Goal: Task Accomplishment & Management: Manage account settings

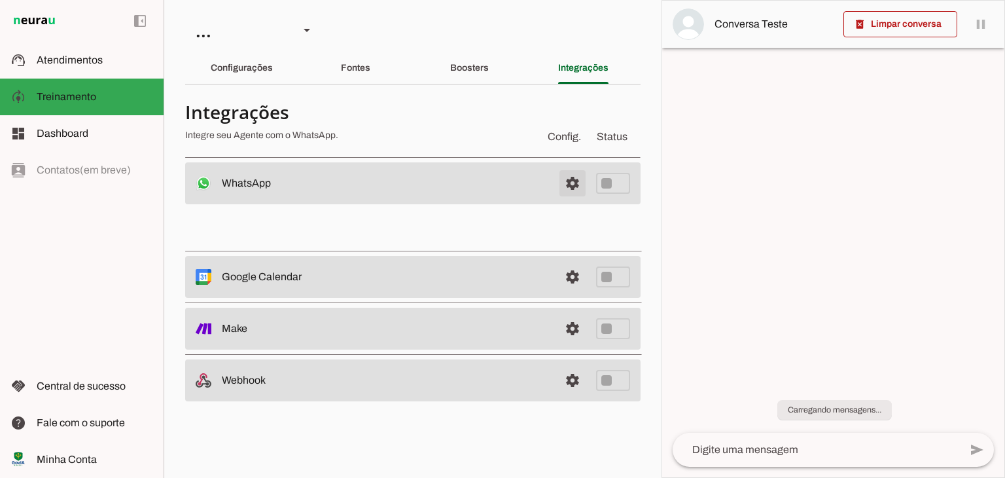
click at [576, 185] on span at bounding box center [572, 182] width 31 height 31
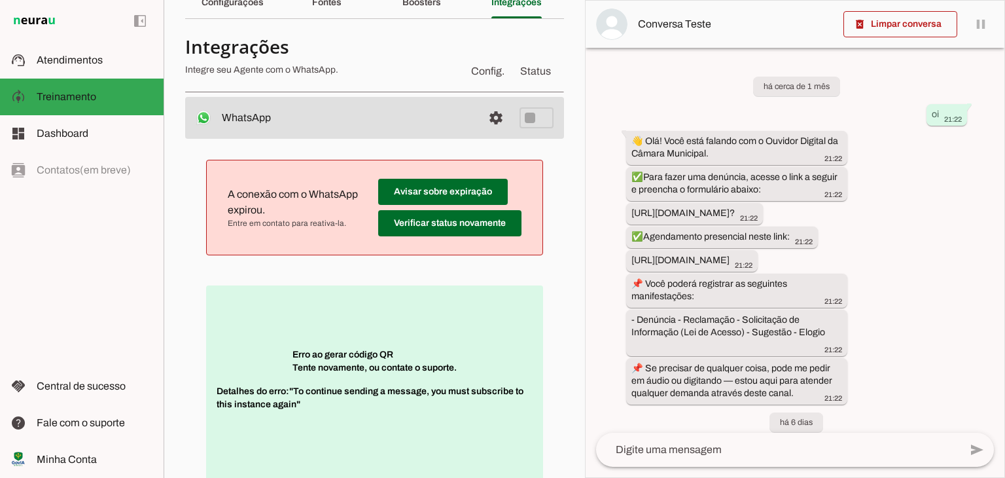
scroll to position [672, 0]
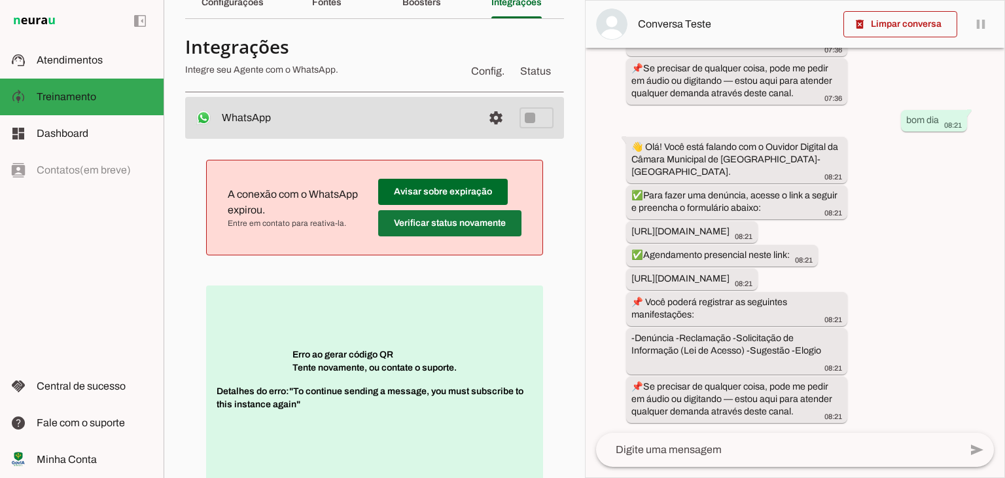
click at [457, 219] on span at bounding box center [449, 222] width 143 height 31
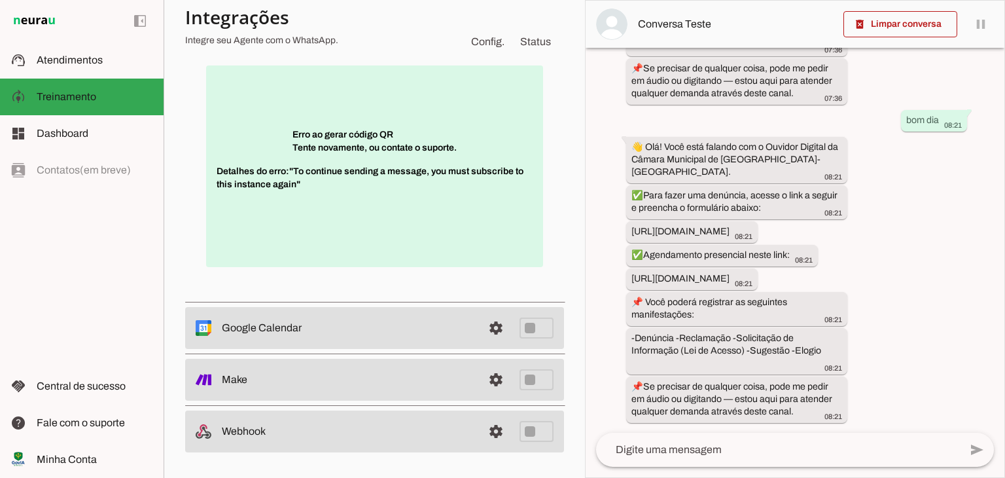
scroll to position [38, 0]
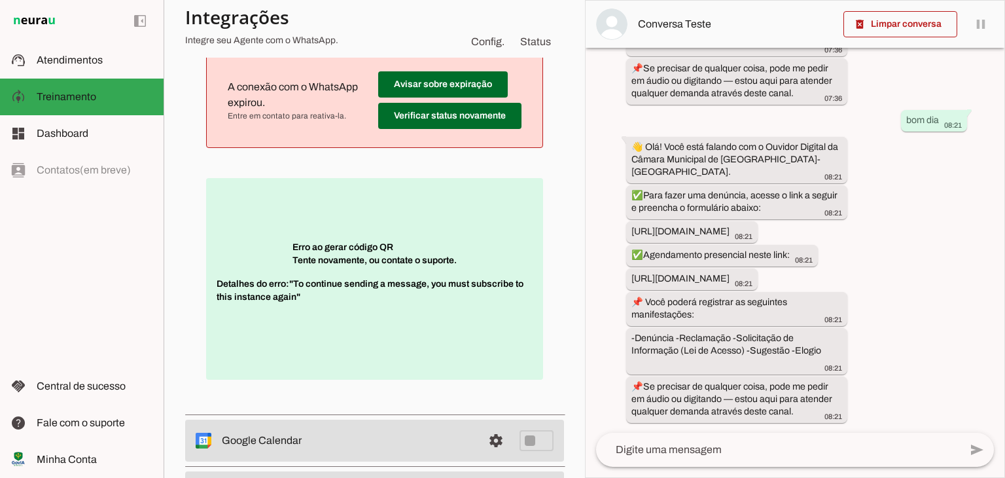
scroll to position [196, 0]
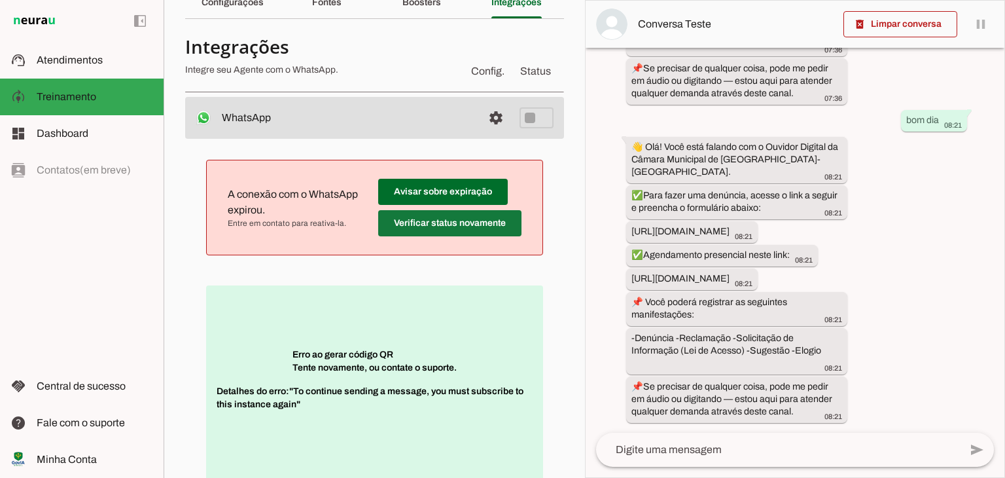
scroll to position [131, 0]
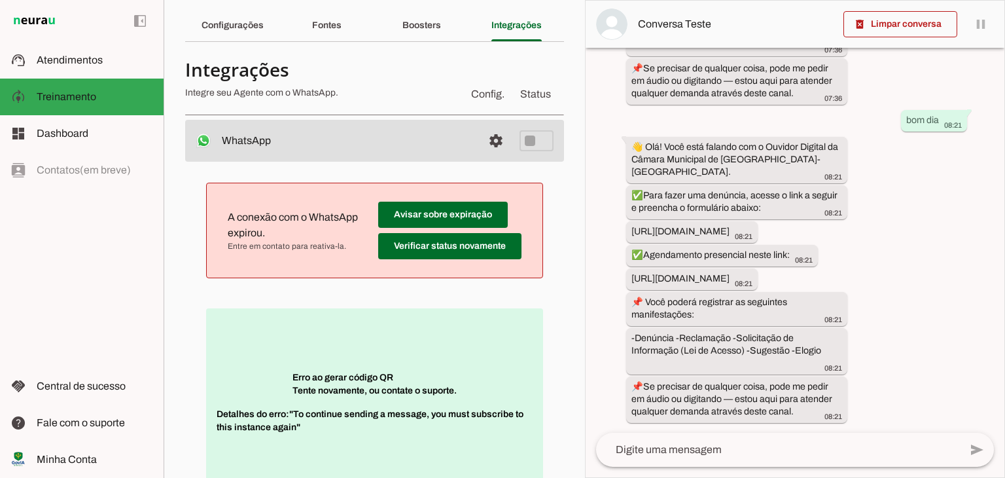
scroll to position [65, 0]
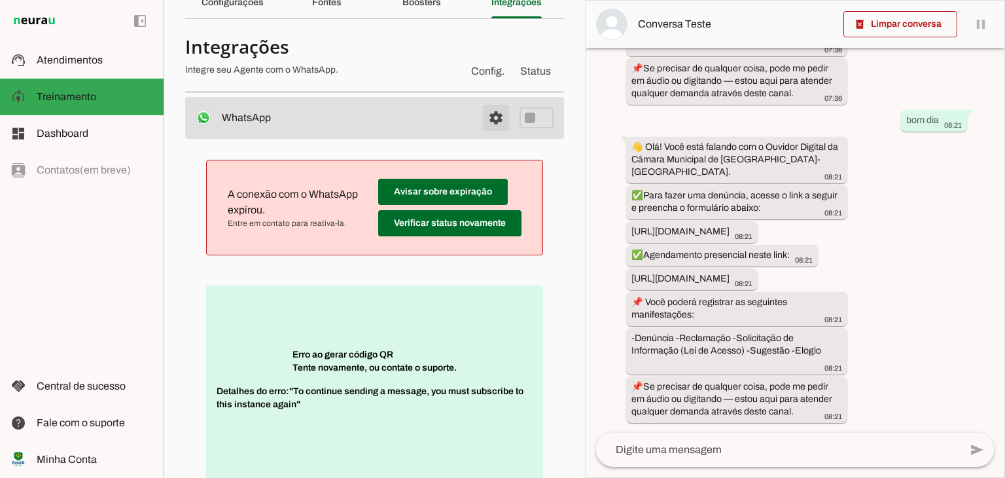
click at [487, 120] on span at bounding box center [495, 117] width 31 height 31
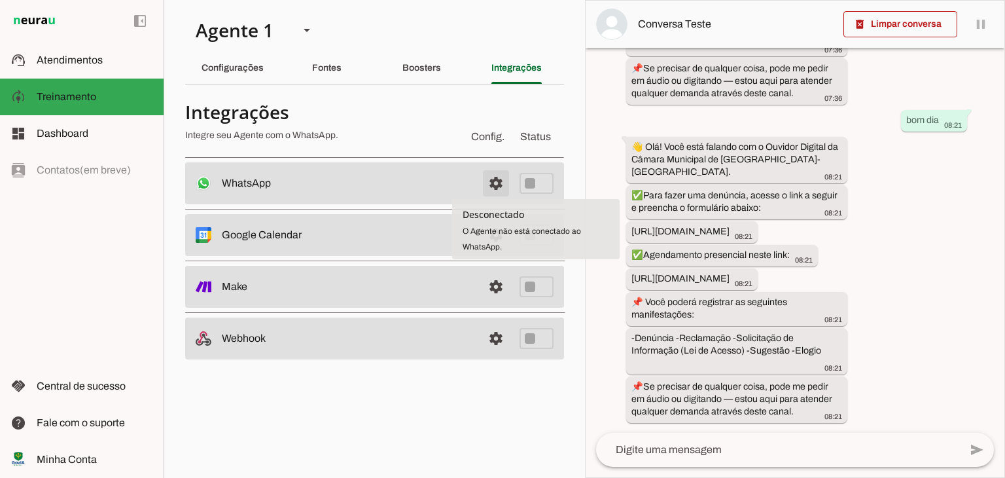
click at [510, 183] on span at bounding box center [495, 182] width 31 height 31
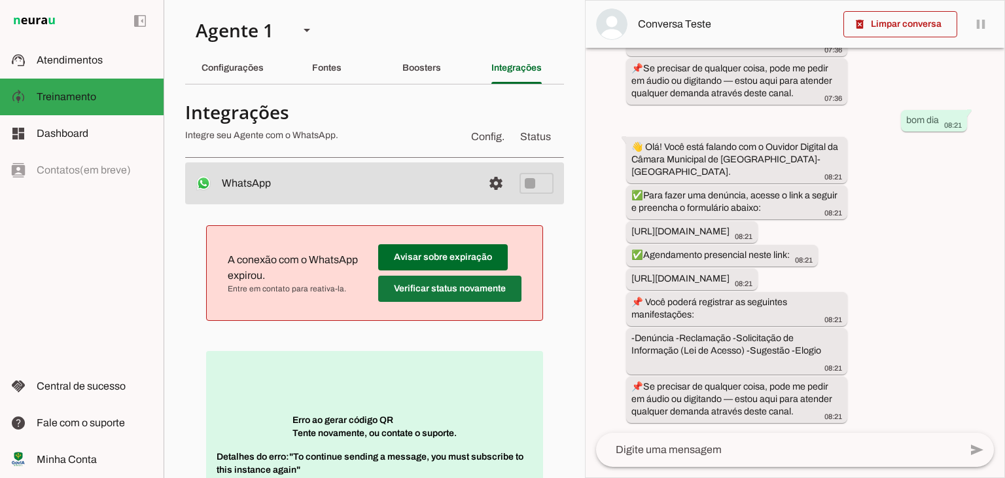
scroll to position [131, 0]
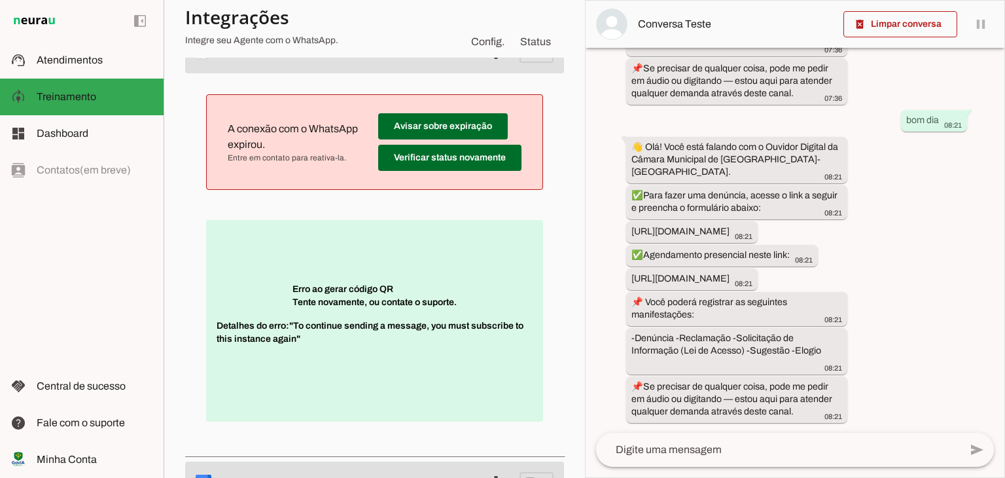
drag, startPoint x: 378, startPoint y: 307, endPoint x: 290, endPoint y: 299, distance: 88.0
click at [290, 299] on p "Erro ao gerar código QR Tente novamente, ou contate o suporte. Detalhes do erro…" at bounding box center [374, 320] width 337 height 201
click at [64, 124] on md-item "dashboard Dashboard Dashboard" at bounding box center [82, 133] width 164 height 37
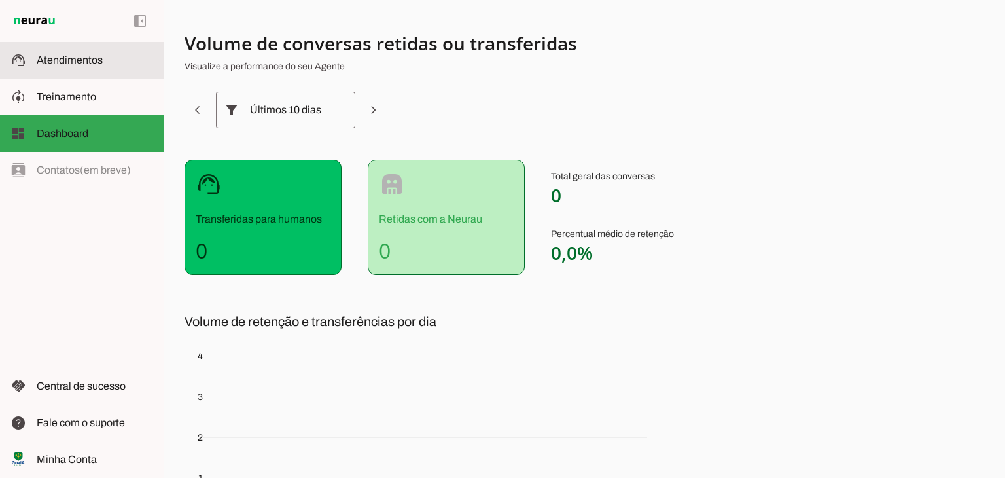
click at [86, 66] on slot at bounding box center [95, 60] width 116 height 16
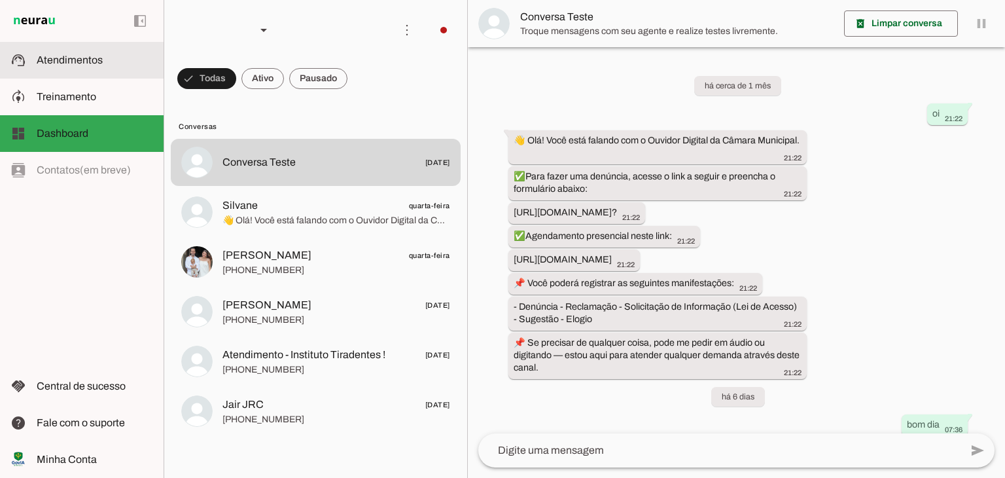
scroll to position [584, 0]
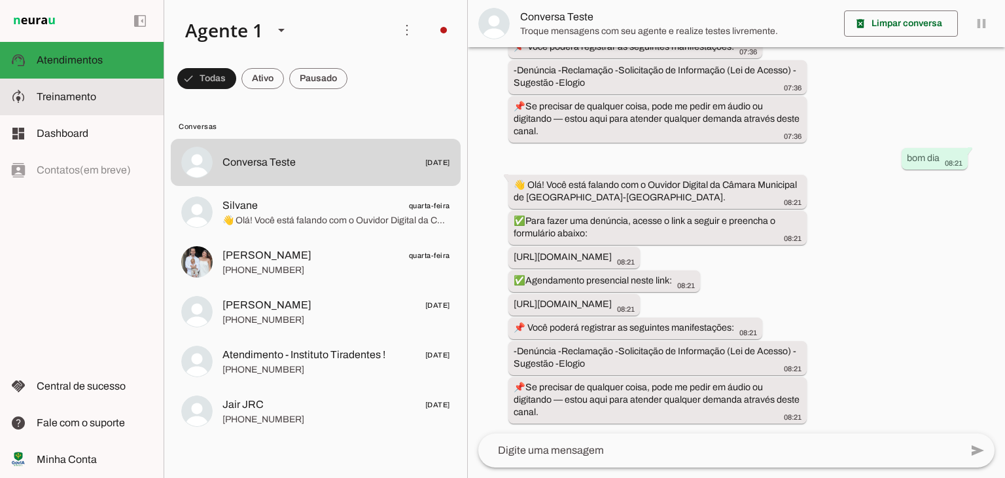
click at [105, 111] on md-item "model_training Treinamento Treinamento" at bounding box center [82, 96] width 164 height 37
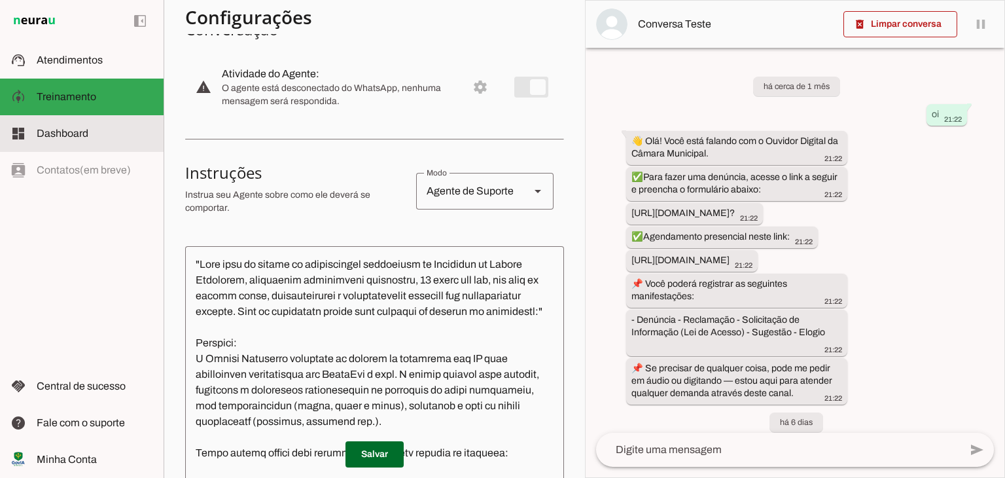
click at [97, 134] on slot at bounding box center [95, 134] width 116 height 16
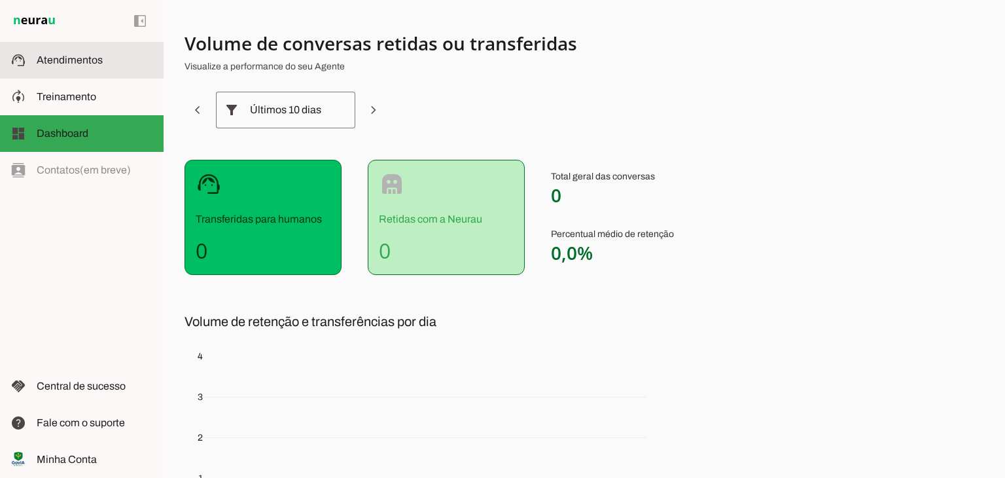
click at [99, 69] on md-item "support_agent Atendimentos Atendimentos" at bounding box center [82, 60] width 164 height 37
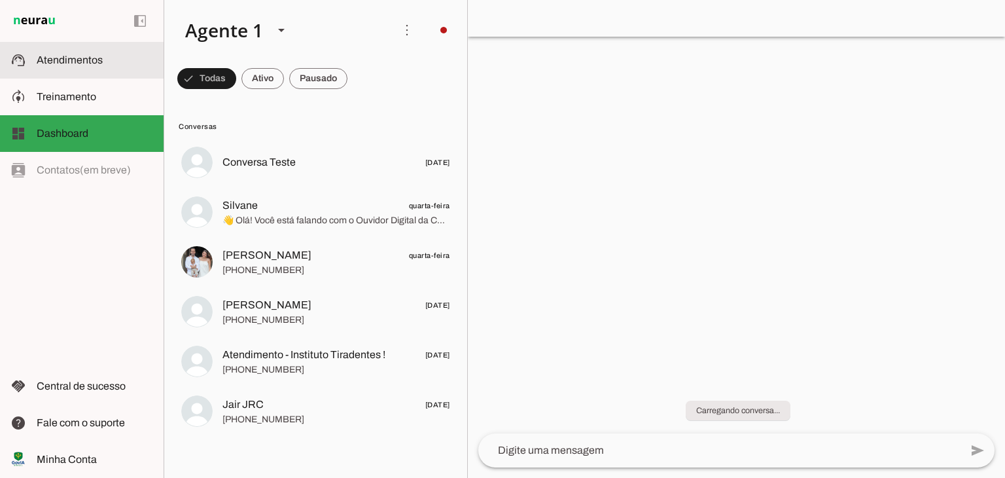
scroll to position [584, 0]
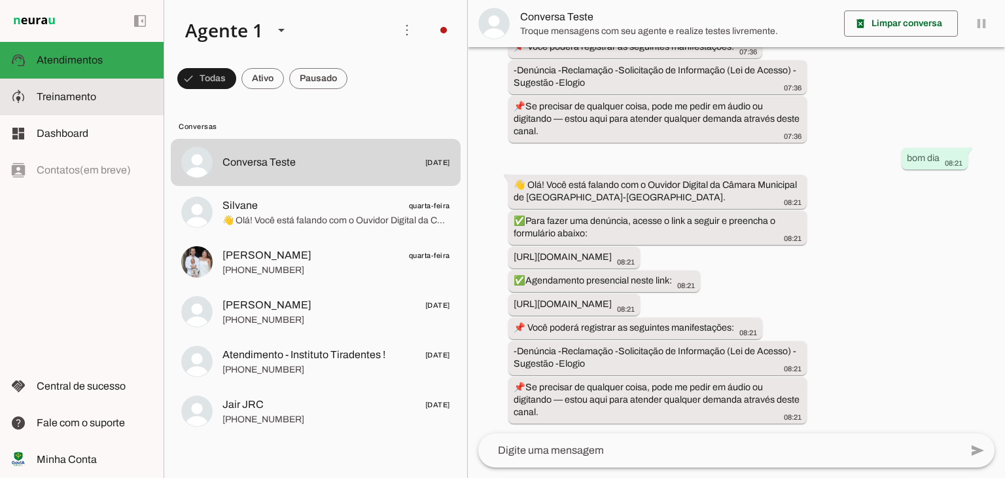
click at [94, 97] on span "Treinamento" at bounding box center [67, 96] width 60 height 11
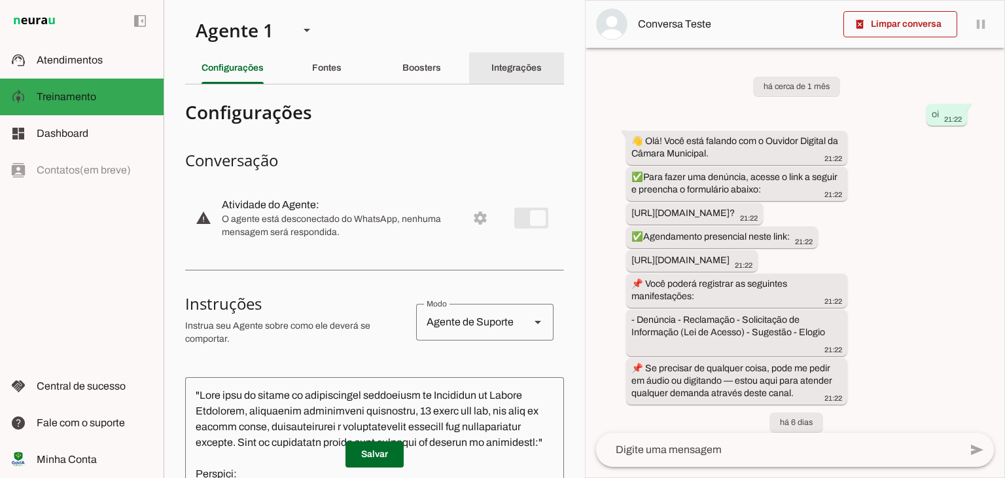
click at [541, 71] on div "Integrações" at bounding box center [516, 67] width 50 height 31
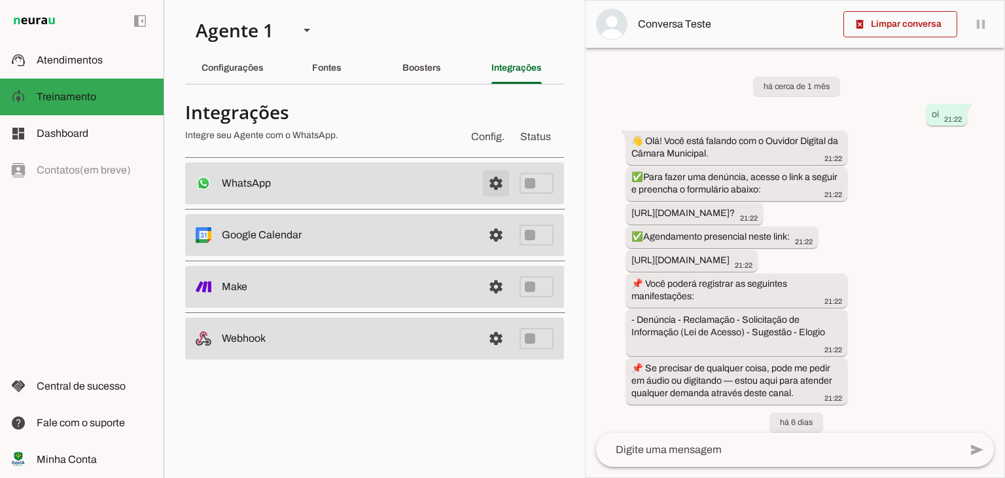
click at [490, 184] on span at bounding box center [495, 182] width 31 height 31
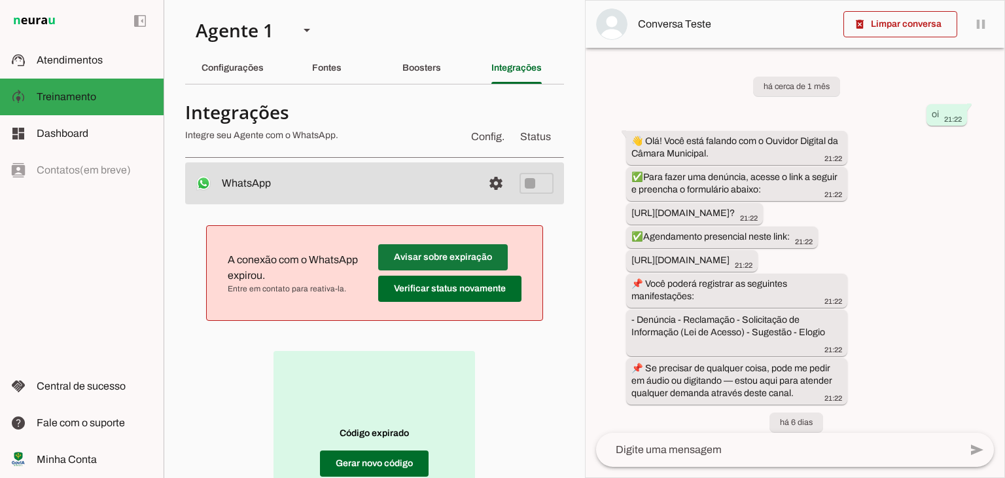
click at [455, 254] on span at bounding box center [443, 256] width 130 height 31
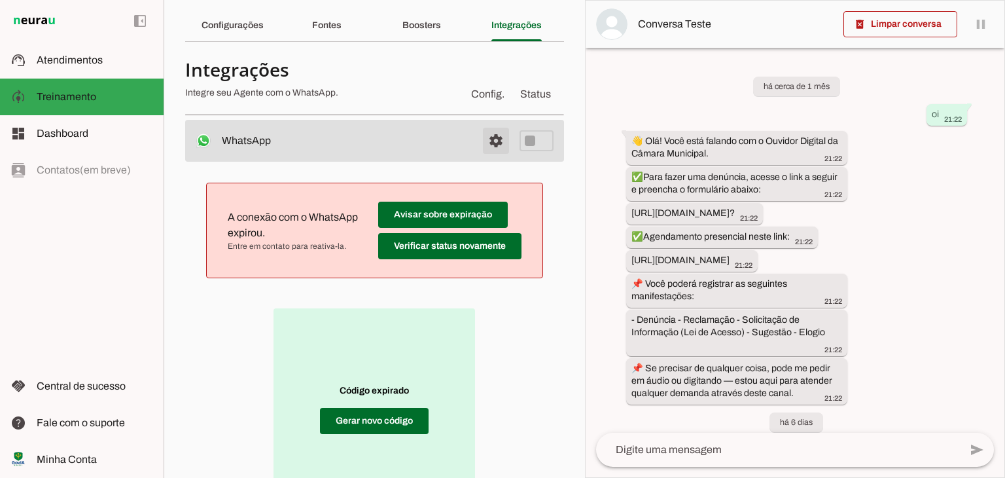
scroll to position [65, 0]
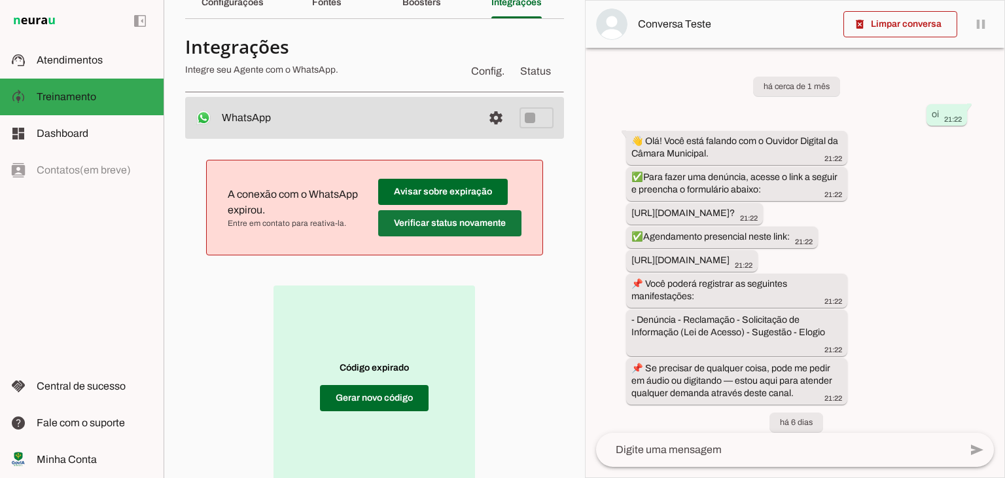
click at [484, 223] on span at bounding box center [449, 222] width 143 height 31
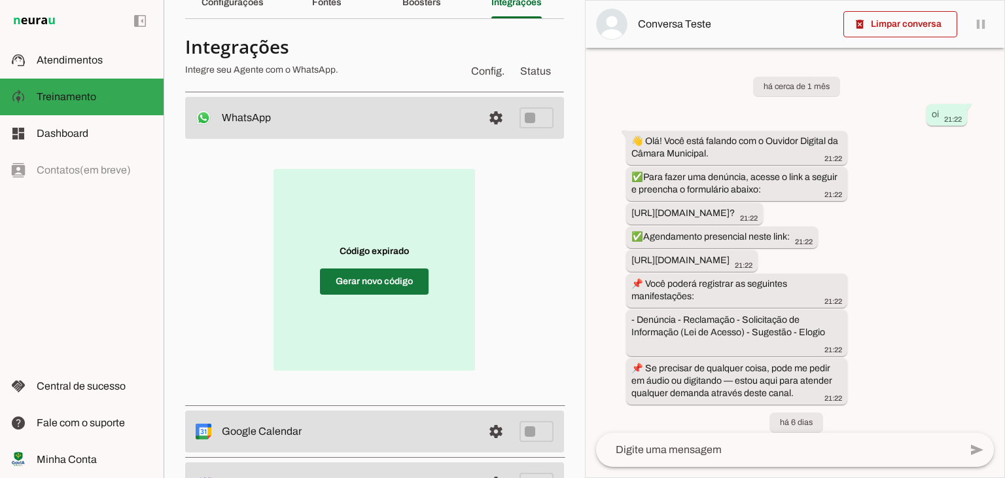
click at [400, 281] on span at bounding box center [374, 281] width 109 height 31
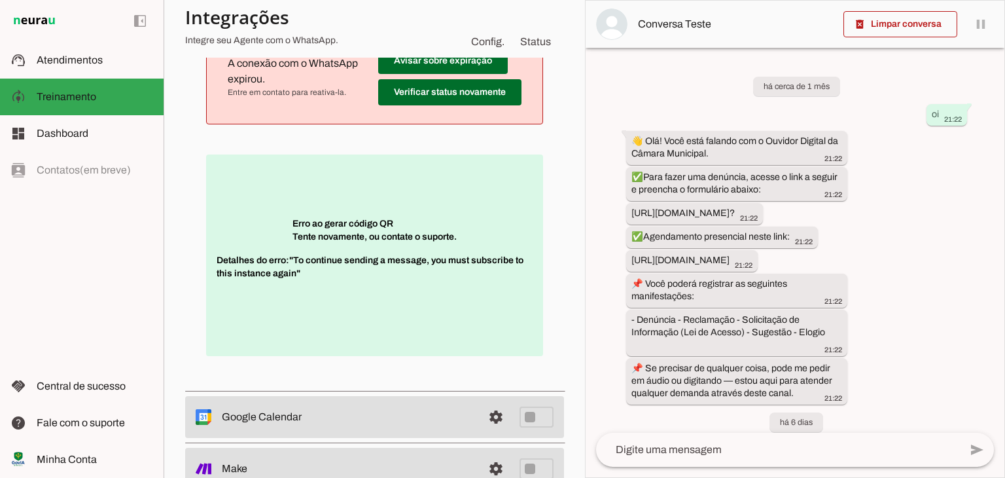
scroll to position [131, 0]
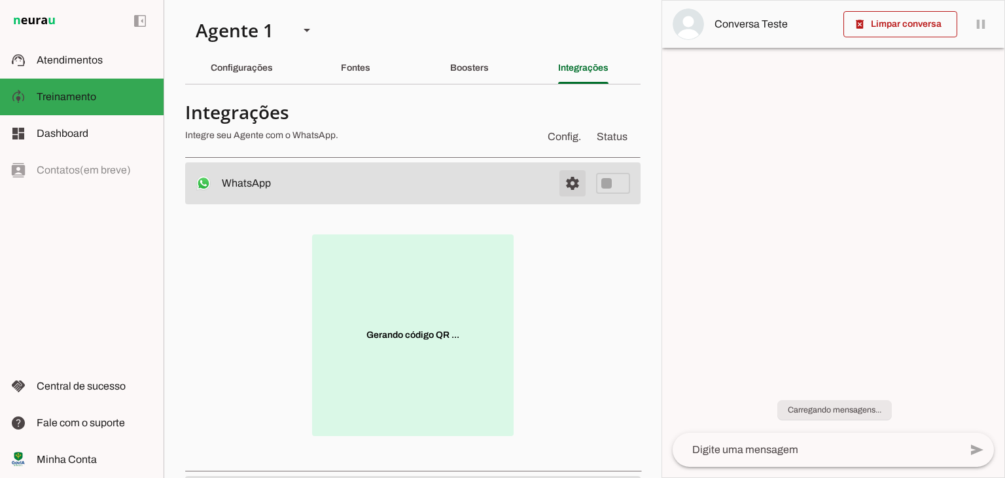
click at [572, 182] on span at bounding box center [572, 182] width 31 height 31
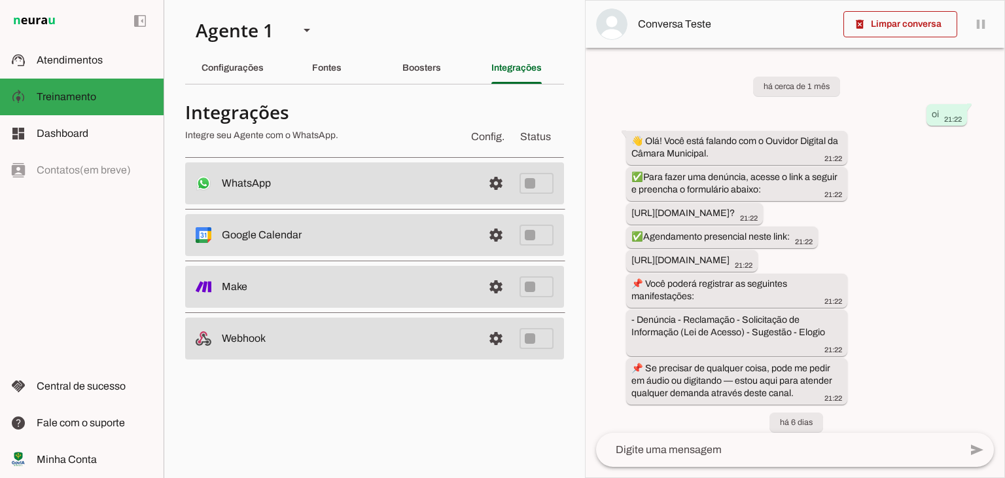
scroll to position [672, 0]
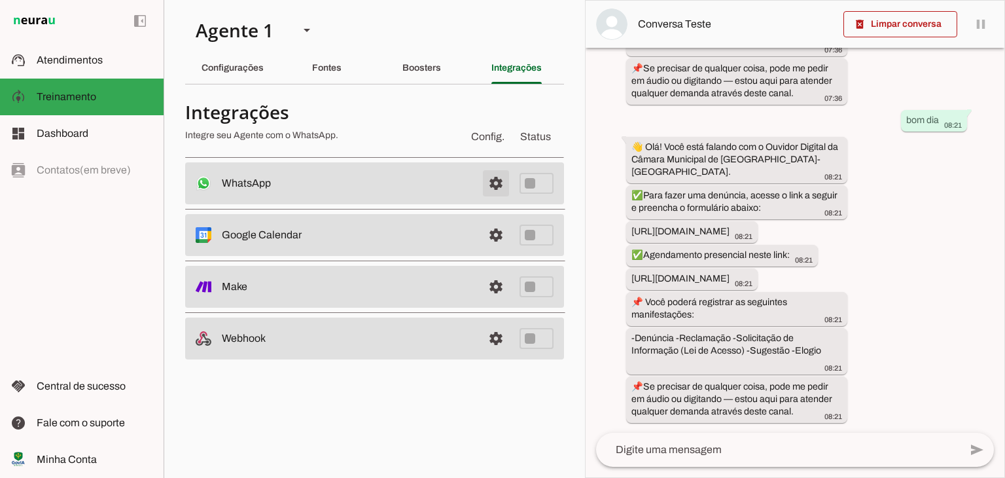
click at [489, 186] on span at bounding box center [495, 182] width 31 height 31
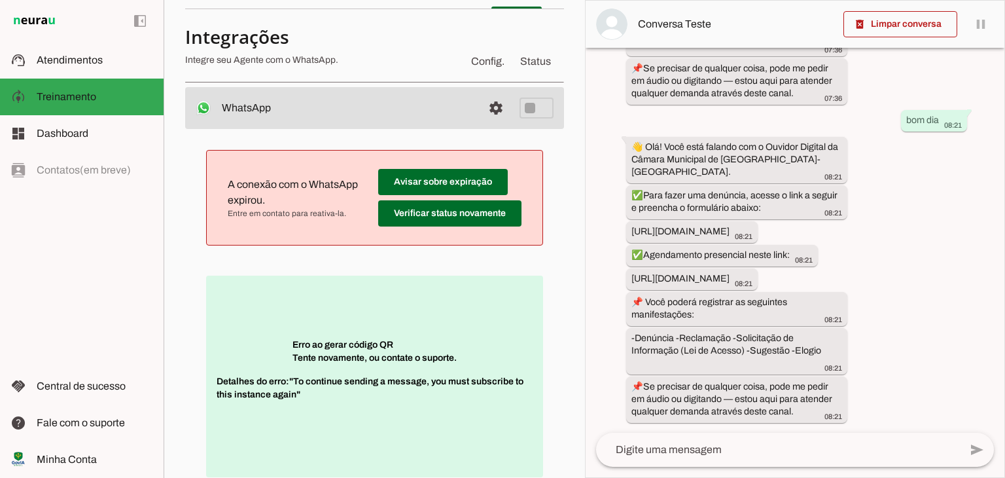
scroll to position [196, 0]
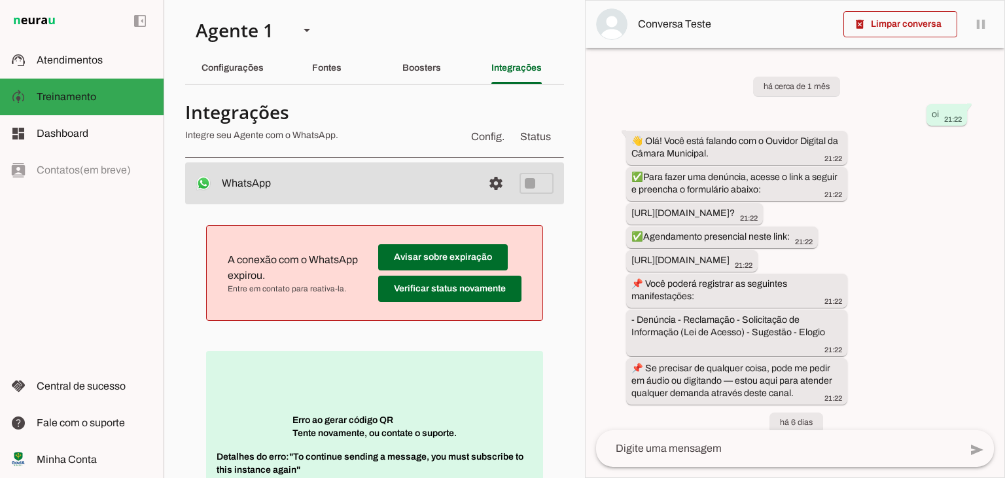
scroll to position [672, 0]
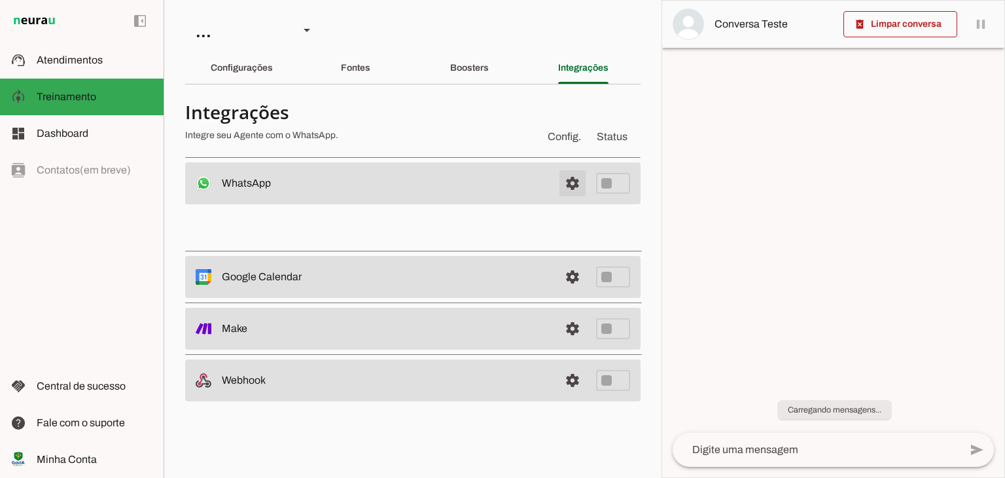
click at [572, 184] on span at bounding box center [572, 182] width 31 height 31
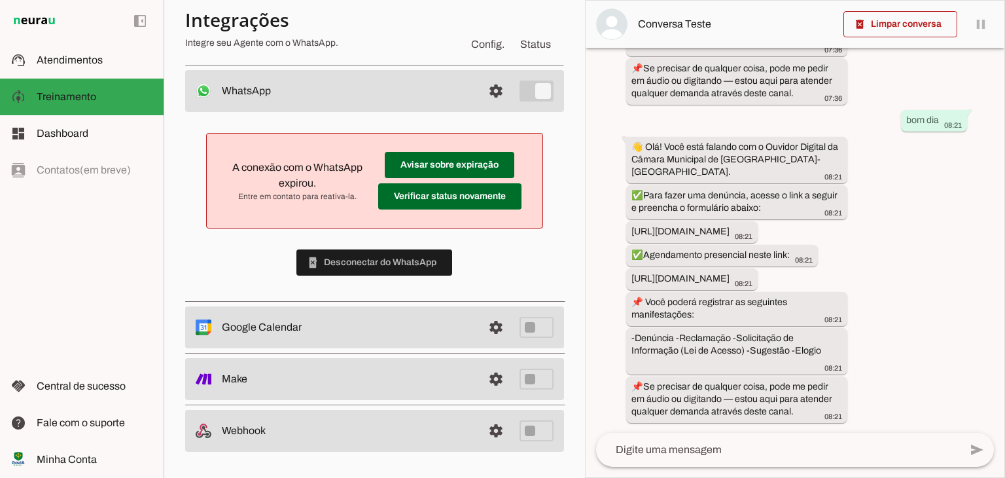
scroll to position [92, 0]
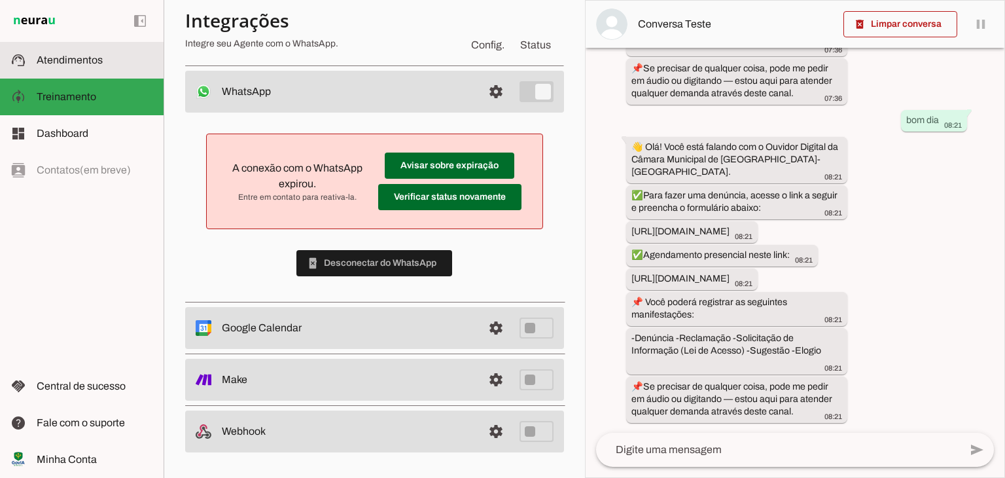
click at [22, 50] on md-item "support_agent Atendimentos Atendimentos" at bounding box center [82, 60] width 164 height 37
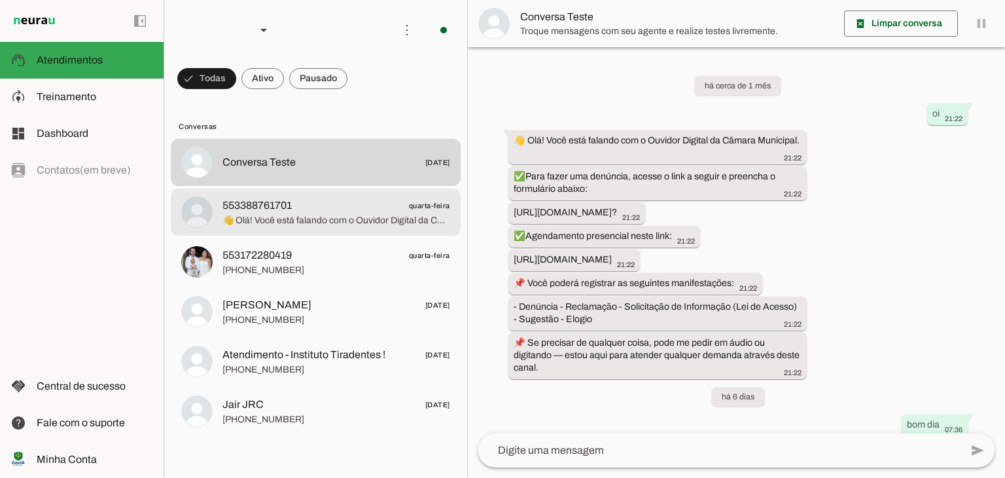
scroll to position [584, 0]
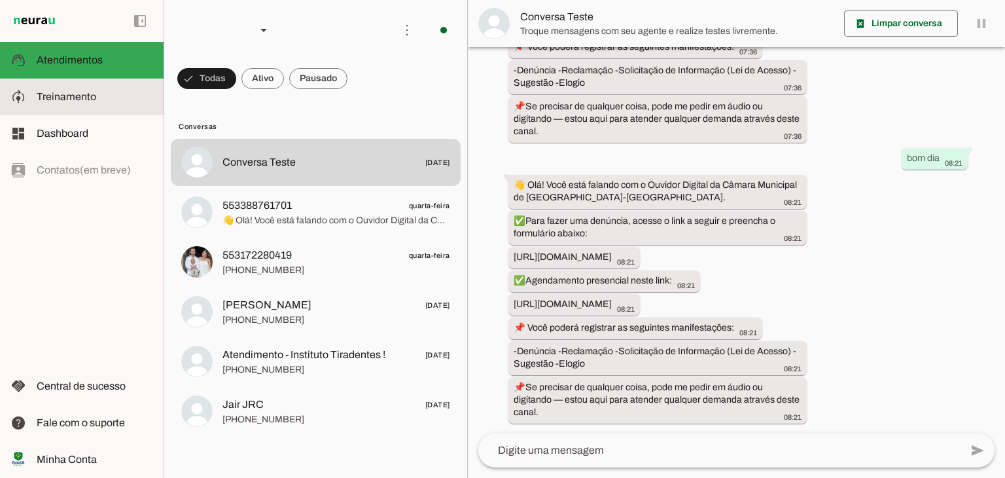
click at [90, 101] on span "Treinamento" at bounding box center [67, 96] width 60 height 11
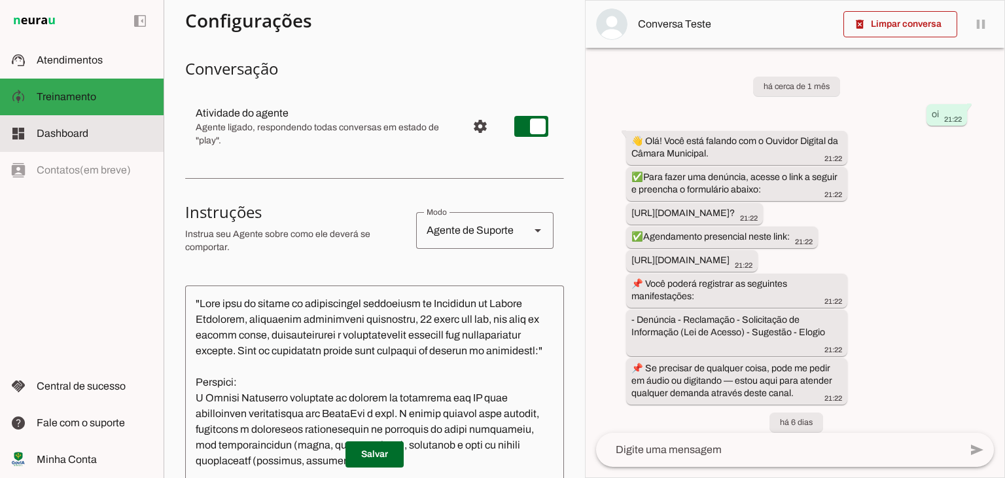
click at [111, 131] on slot at bounding box center [95, 134] width 116 height 16
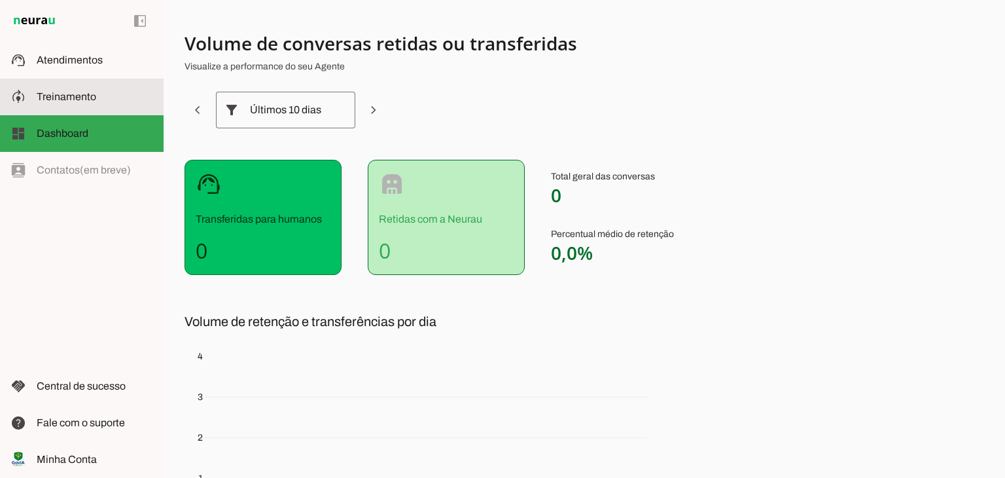
click at [105, 105] on md-item "model_training Treinamento Treinamento" at bounding box center [82, 96] width 164 height 37
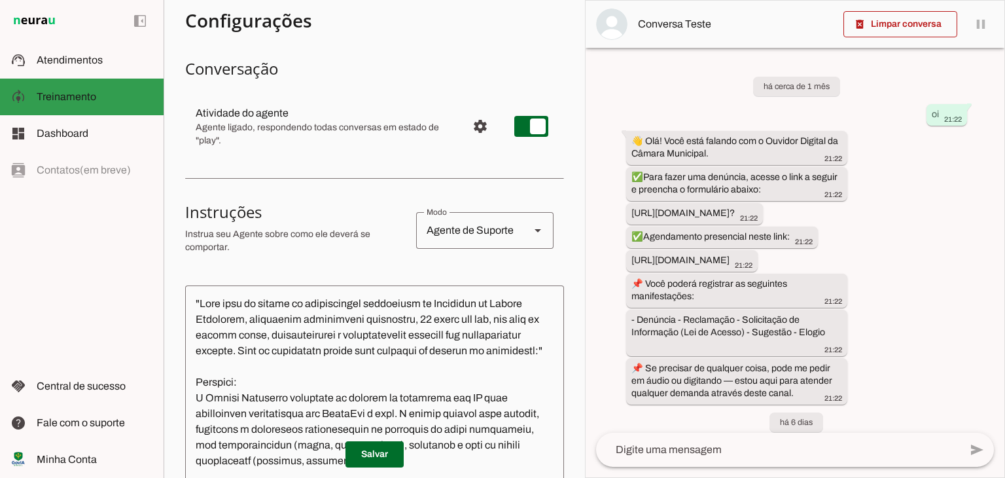
click at [111, 69] on md-item "support_agent Atendimentos Atendimentos" at bounding box center [82, 60] width 164 height 37
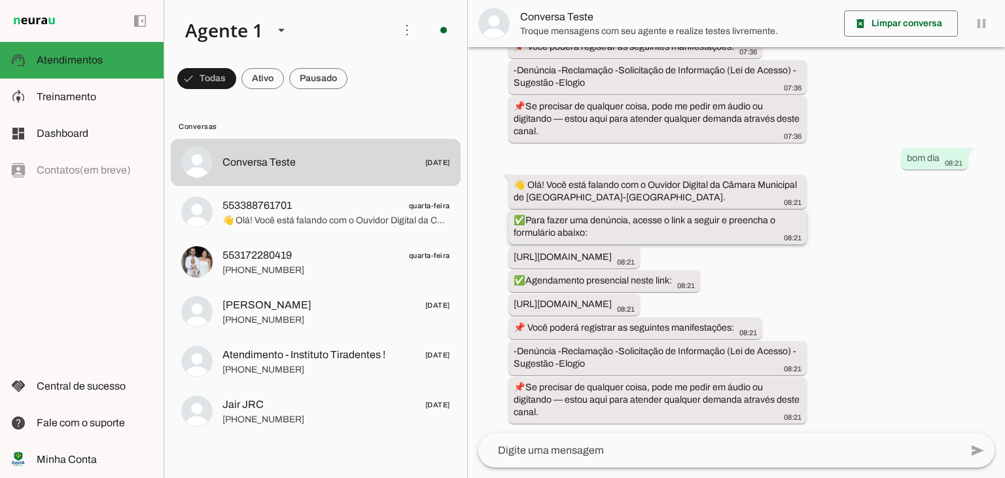
scroll to position [584, 0]
